Goal: Communication & Community: Answer question/provide support

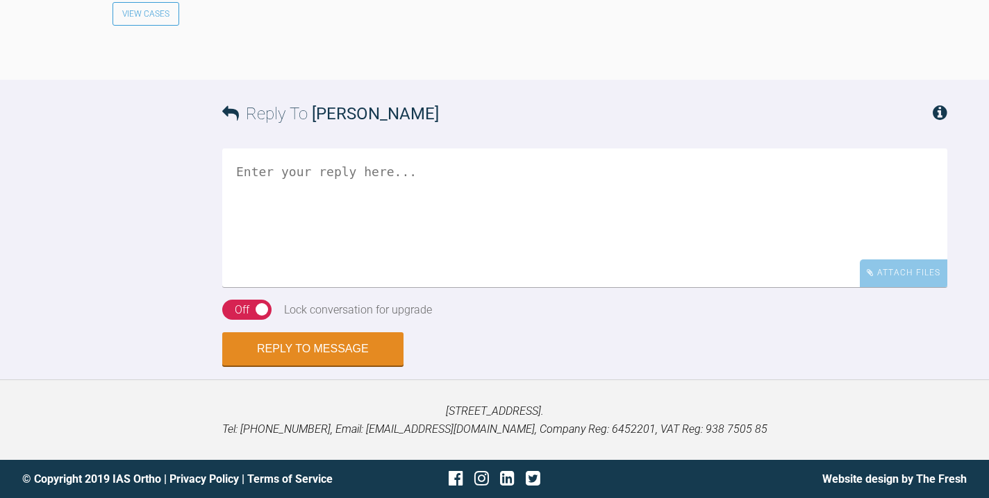
scroll to position [7754, 0]
drag, startPoint x: 285, startPoint y: 180, endPoint x: 355, endPoint y: 178, distance: 69.4
copy div "x:PxqDBPuD"
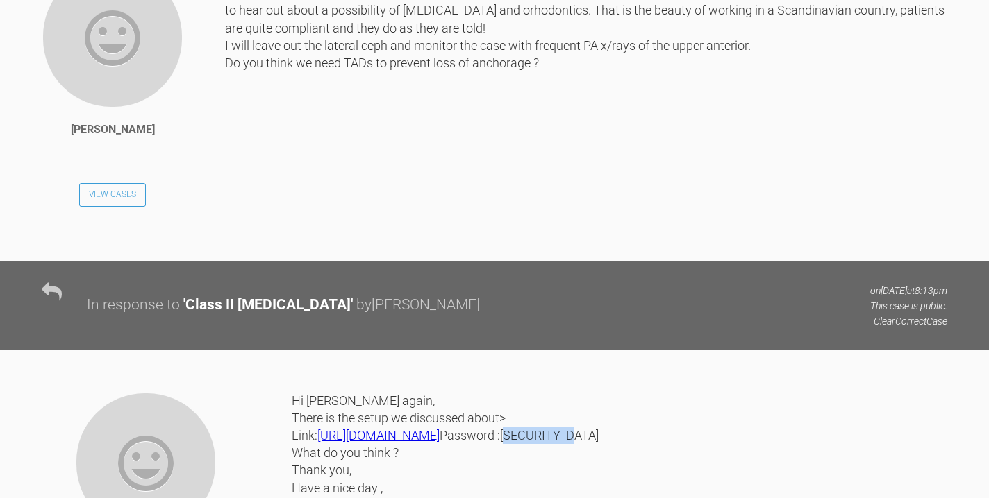
scroll to position [6689, 0]
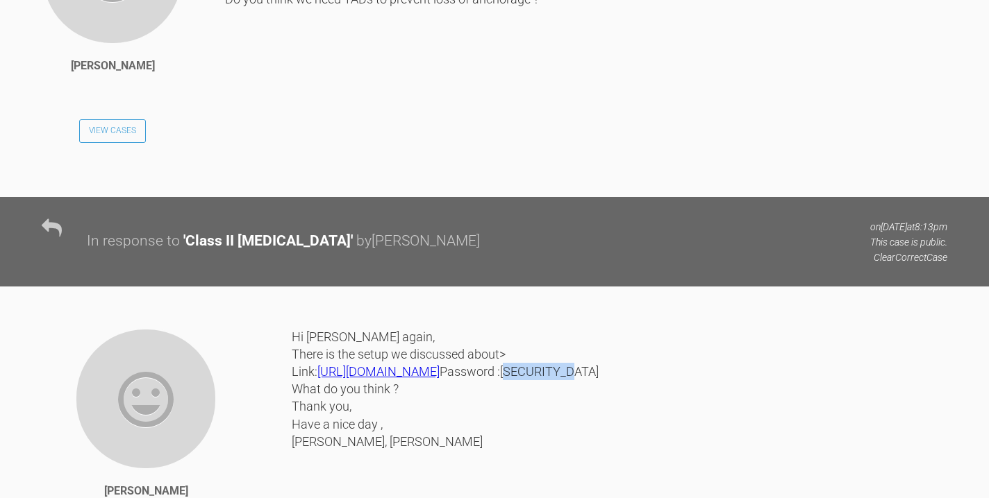
drag, startPoint x: 176, startPoint y: 494, endPoint x: 435, endPoint y: 221, distance: 376.6
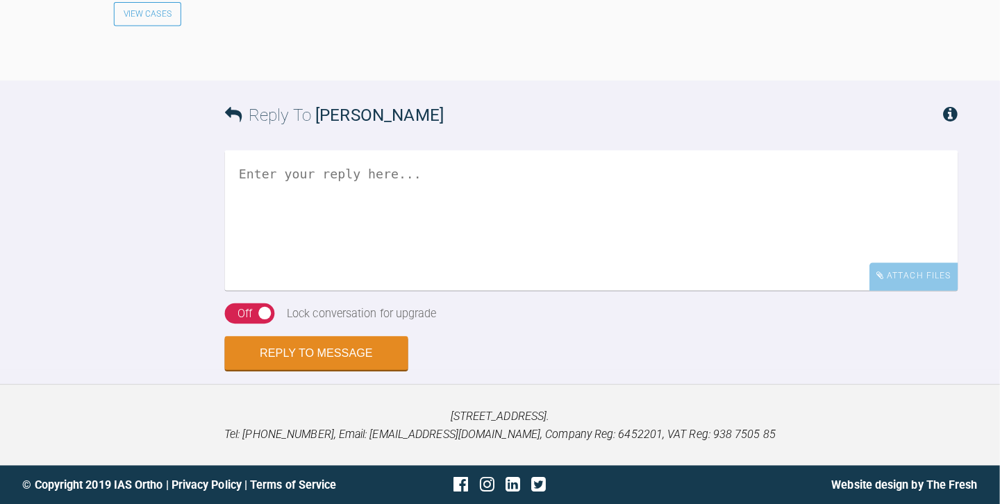
scroll to position [7824, 0]
click at [412, 287] on textarea at bounding box center [584, 218] width 725 height 139
type textarea "I"
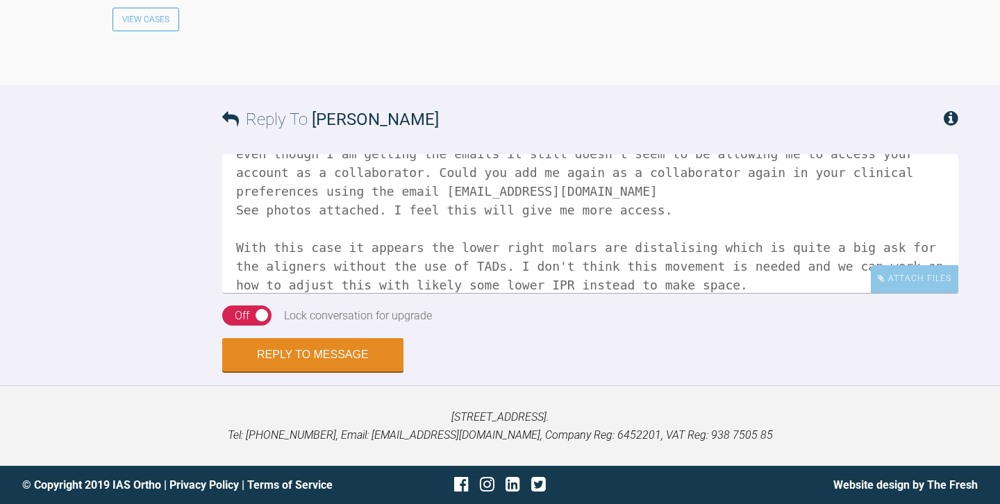
scroll to position [99, 0]
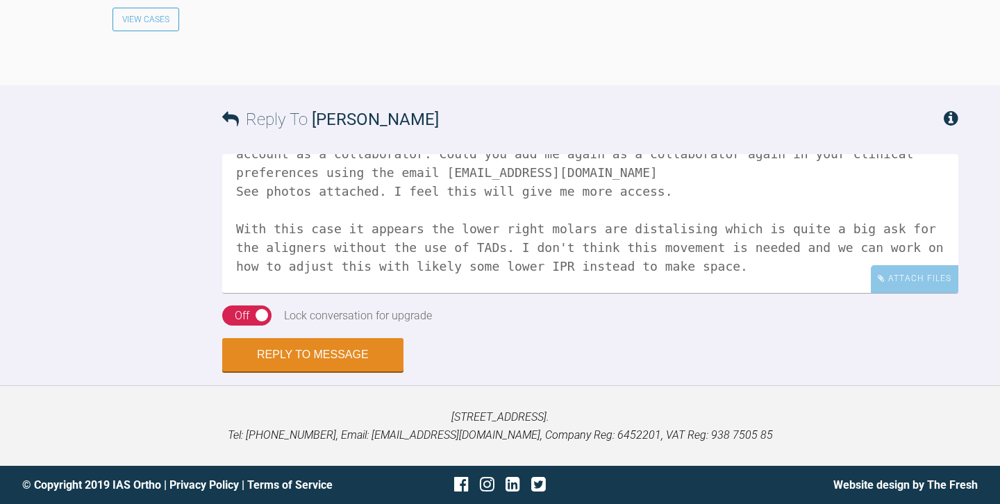
type textarea "Hi Annita, I thanks for working on this case. I am struggling to see all I need…"
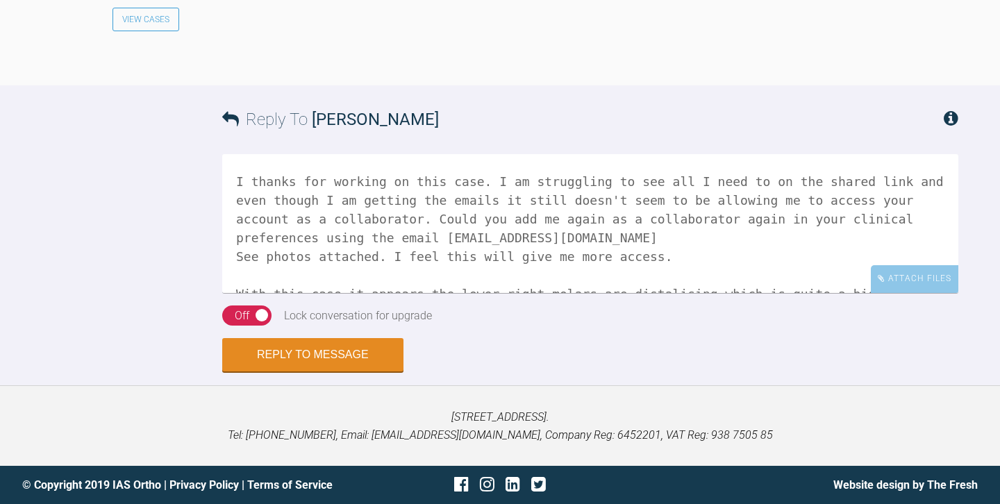
scroll to position [0, 0]
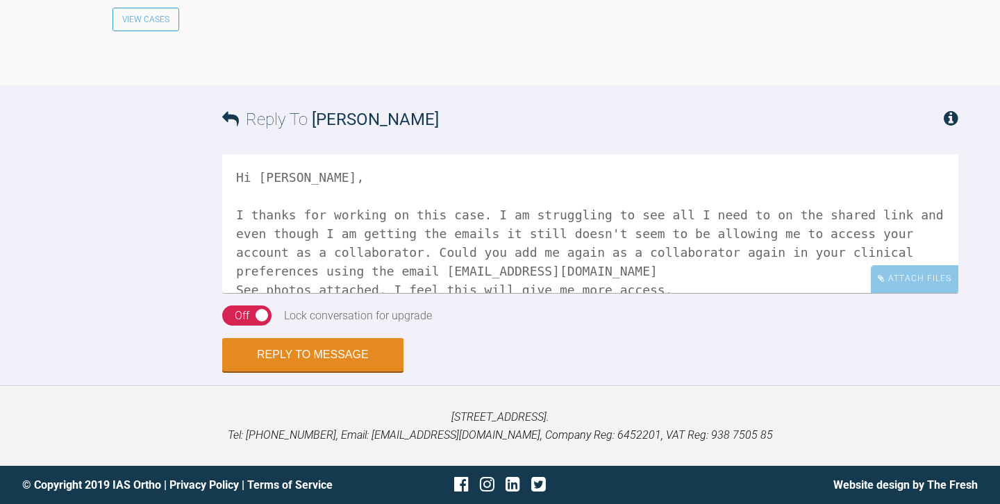
drag, startPoint x: 274, startPoint y: 290, endPoint x: 154, endPoint y: 59, distance: 260.2
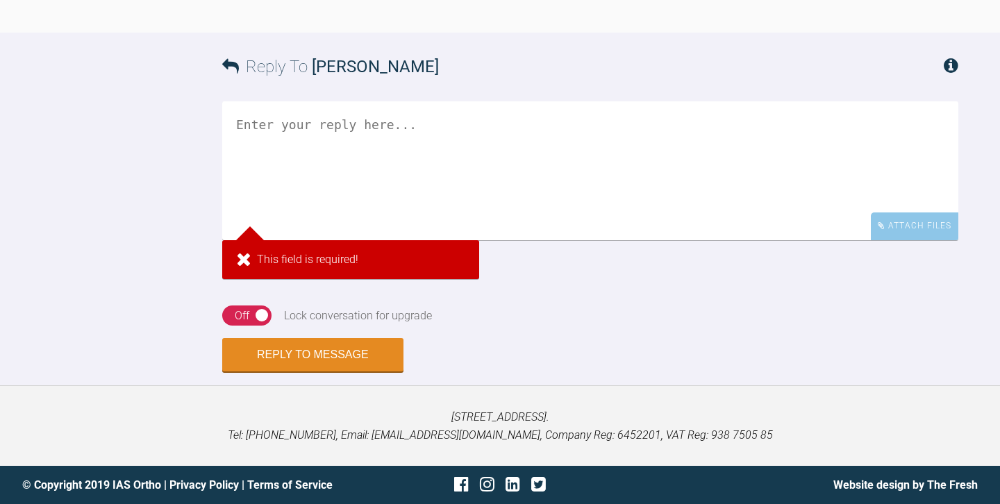
scroll to position [8003, 0]
click at [912, 239] on div "Attach Files" at bounding box center [914, 225] width 87 height 27
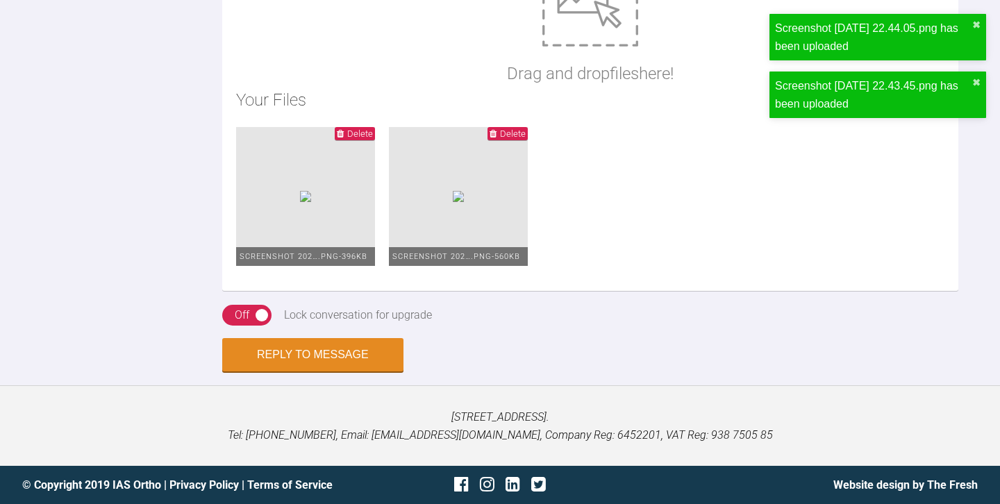
scroll to position [8114, 0]
paste textarea "Hi Annita, I thanks for working on this case. I am struggling to see all I need…"
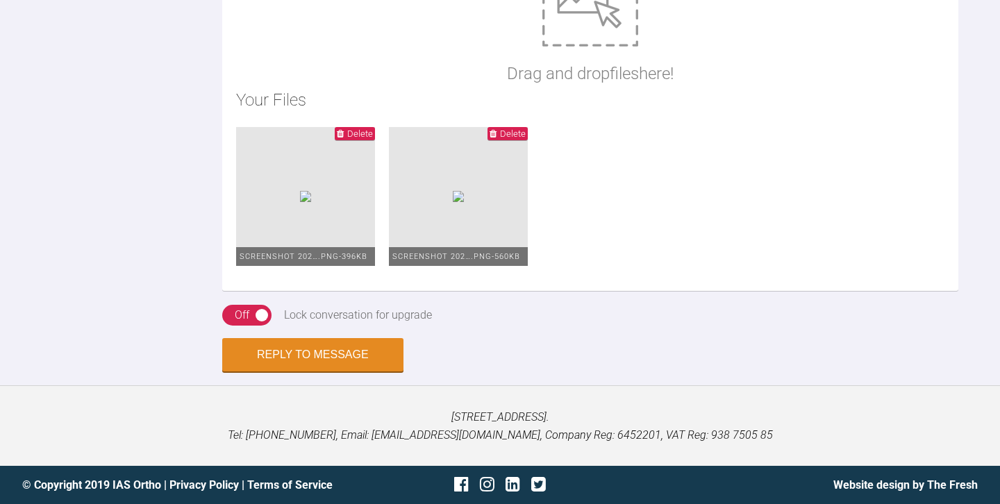
scroll to position [0, 0]
type textarea "Hi Annita, I thanks for working on this case. I am struggling to see all I need…"
click at [313, 358] on button "Reply to Message" at bounding box center [312, 355] width 181 height 33
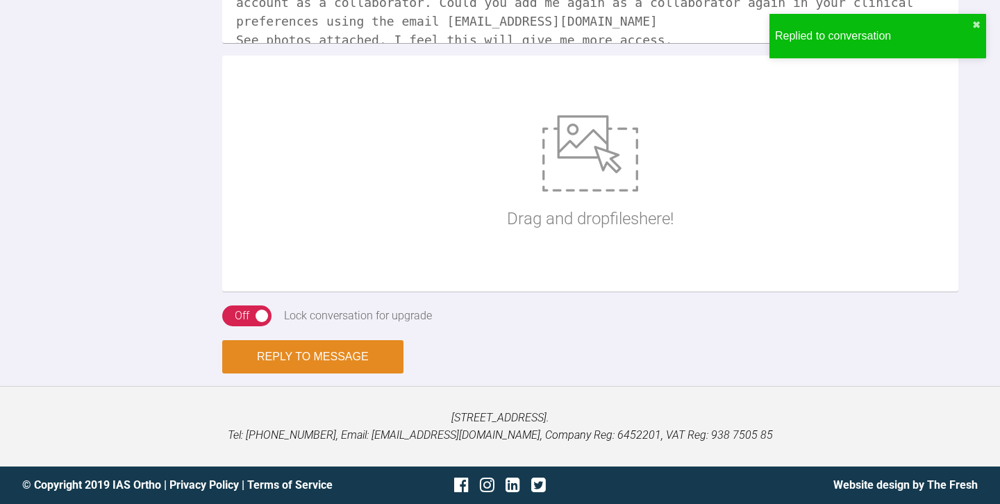
scroll to position [8366, 0]
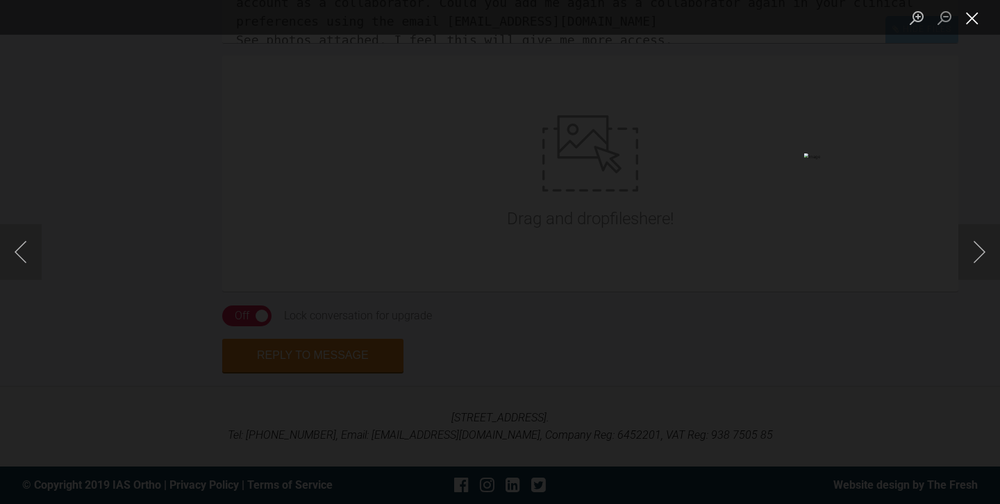
click at [969, 26] on button "Close lightbox" at bounding box center [972, 18] width 28 height 24
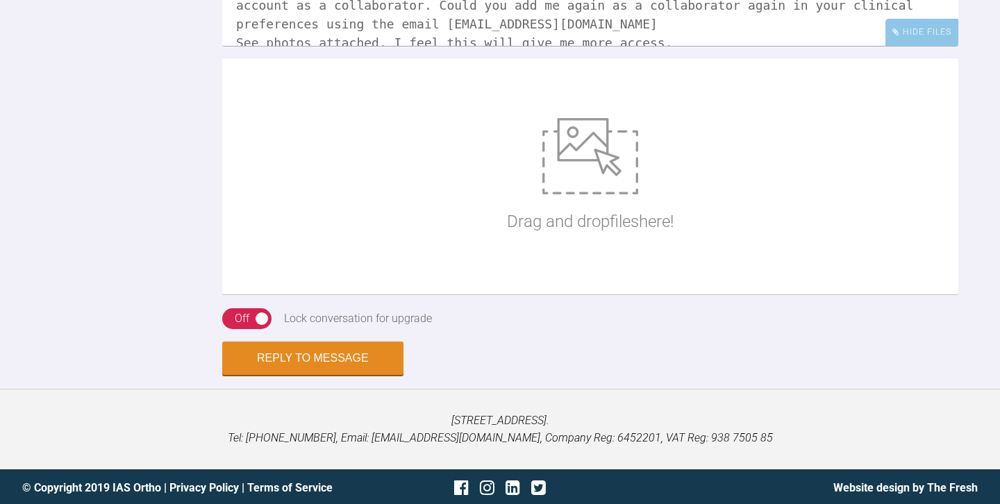
scroll to position [7813, 0]
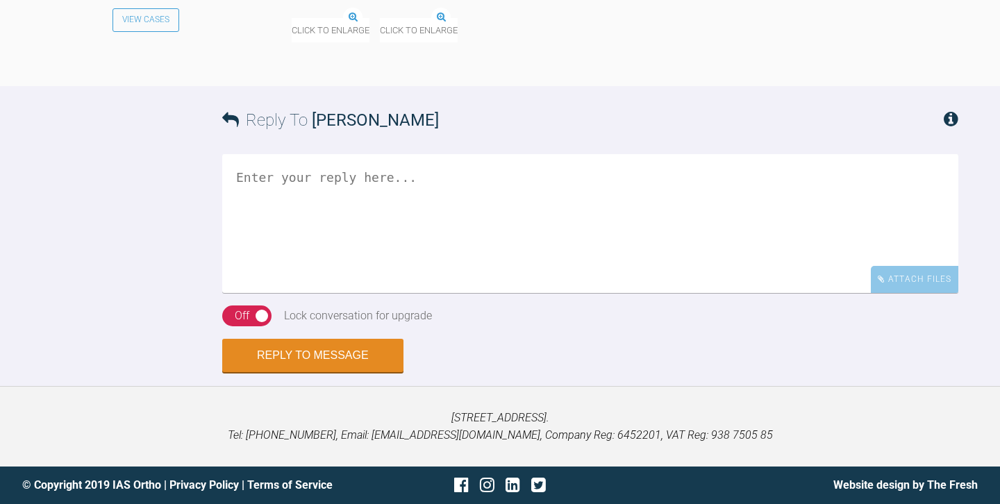
scroll to position [8587, 0]
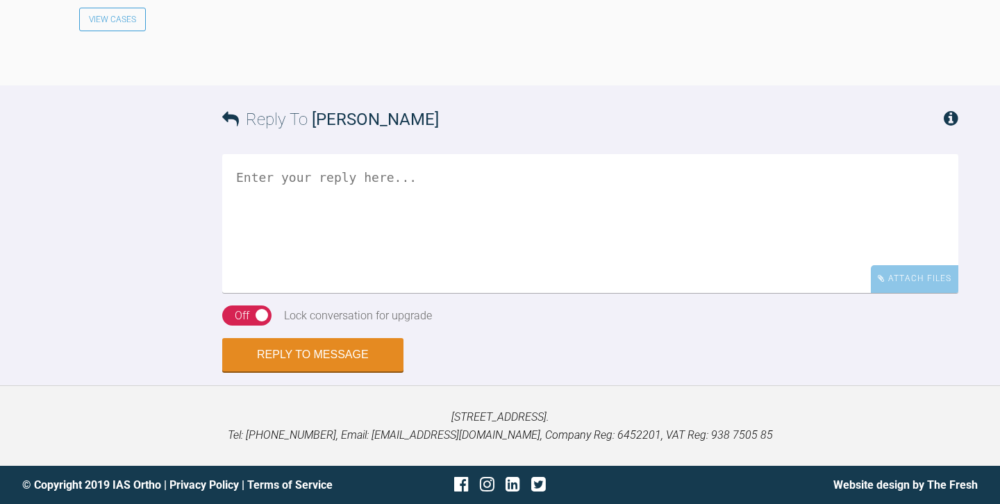
scroll to position [4010, 0]
click at [401, 293] on textarea at bounding box center [590, 223] width 736 height 139
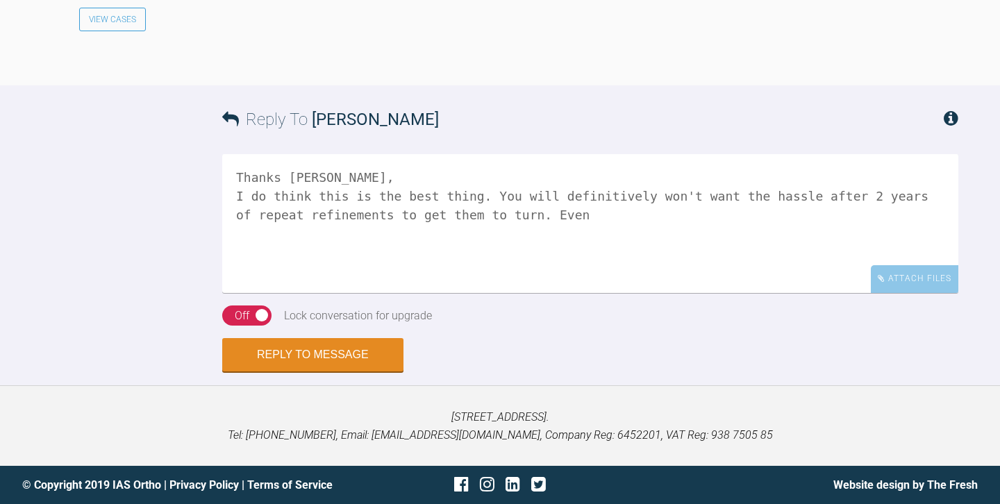
scroll to position [4245, 0]
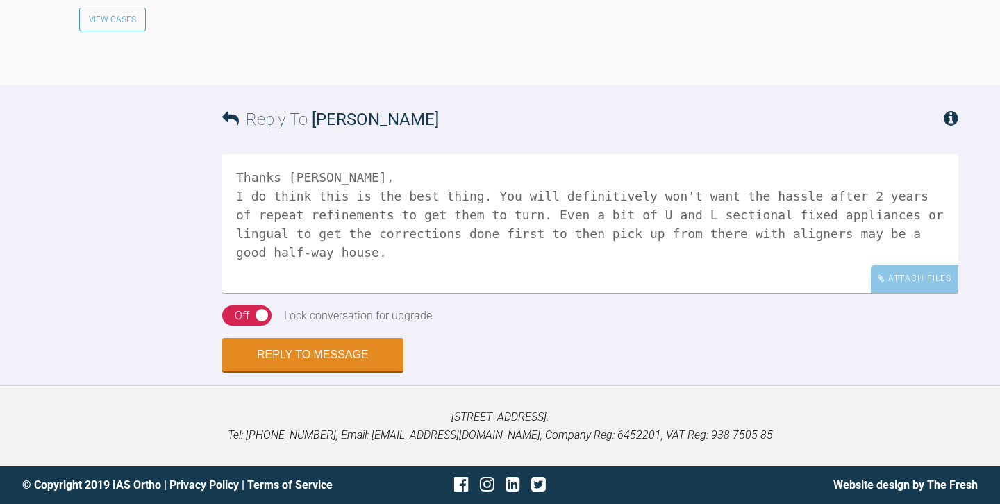
click at [607, 215] on textarea "Thanks [PERSON_NAME], I do think this is the best thing. You will definitively …" at bounding box center [590, 223] width 736 height 139
click at [469, 236] on textarea "Thanks [PERSON_NAME], I do think this is the best thing. You will definitively …" at bounding box center [590, 223] width 736 height 139
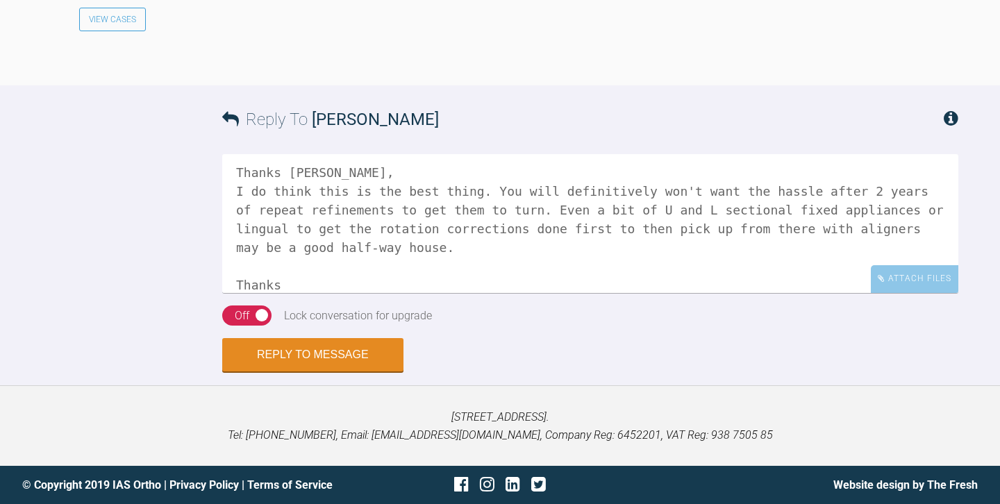
type textarea "Thanks [PERSON_NAME], I do think this is the best thing. You will definitively …"
